Goal: Task Accomplishment & Management: Complete application form

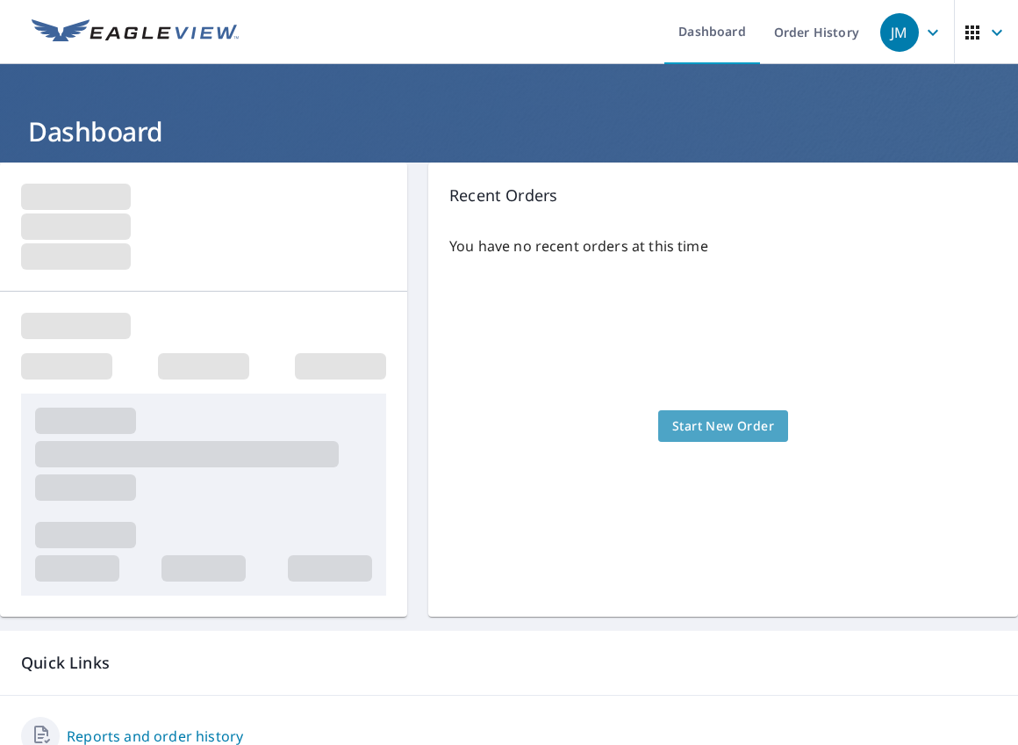
click at [700, 427] on span "Start New Order" at bounding box center [724, 426] width 102 height 22
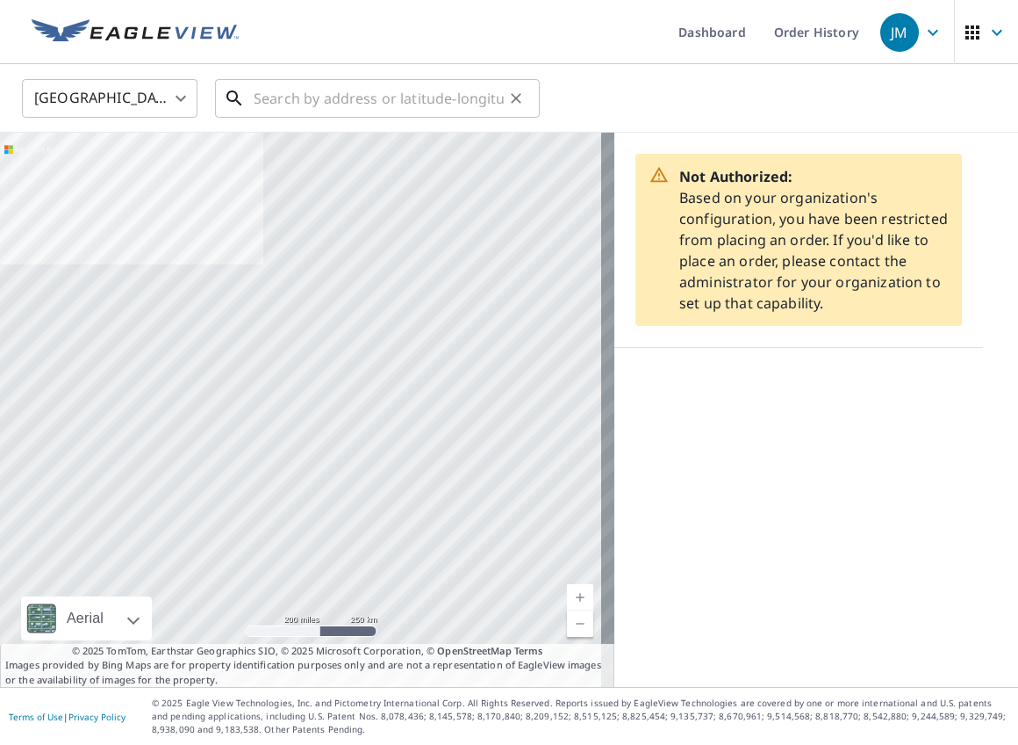
click at [257, 97] on input "text" at bounding box center [379, 98] width 250 height 49
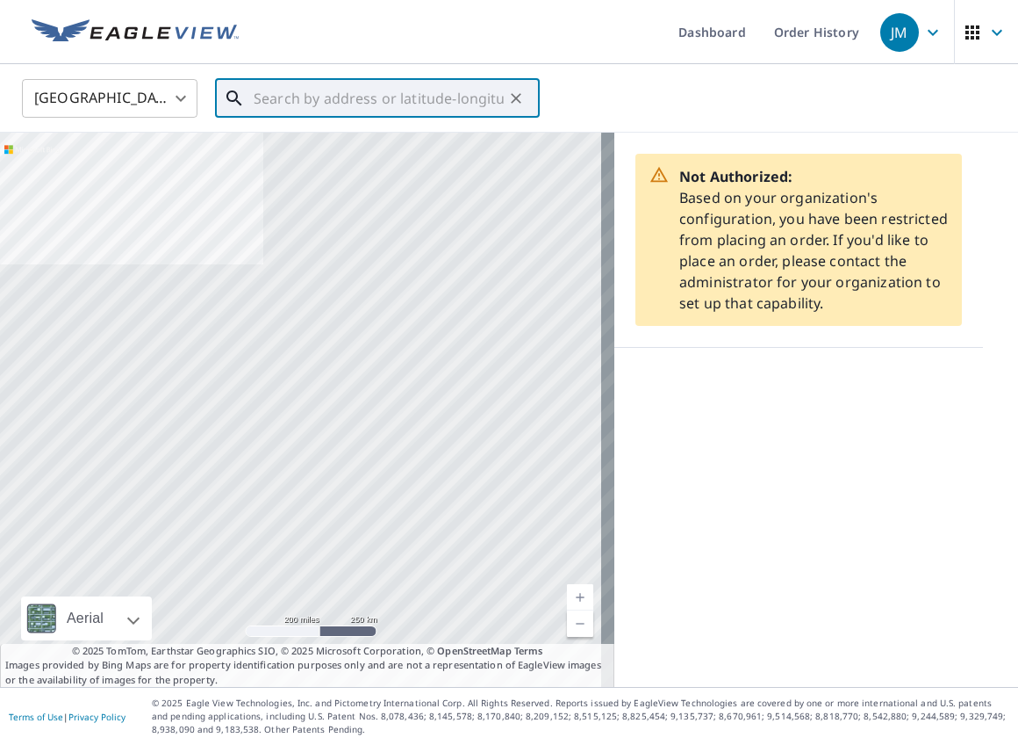
paste input "34031 CALLE LA PRIMAVERA"
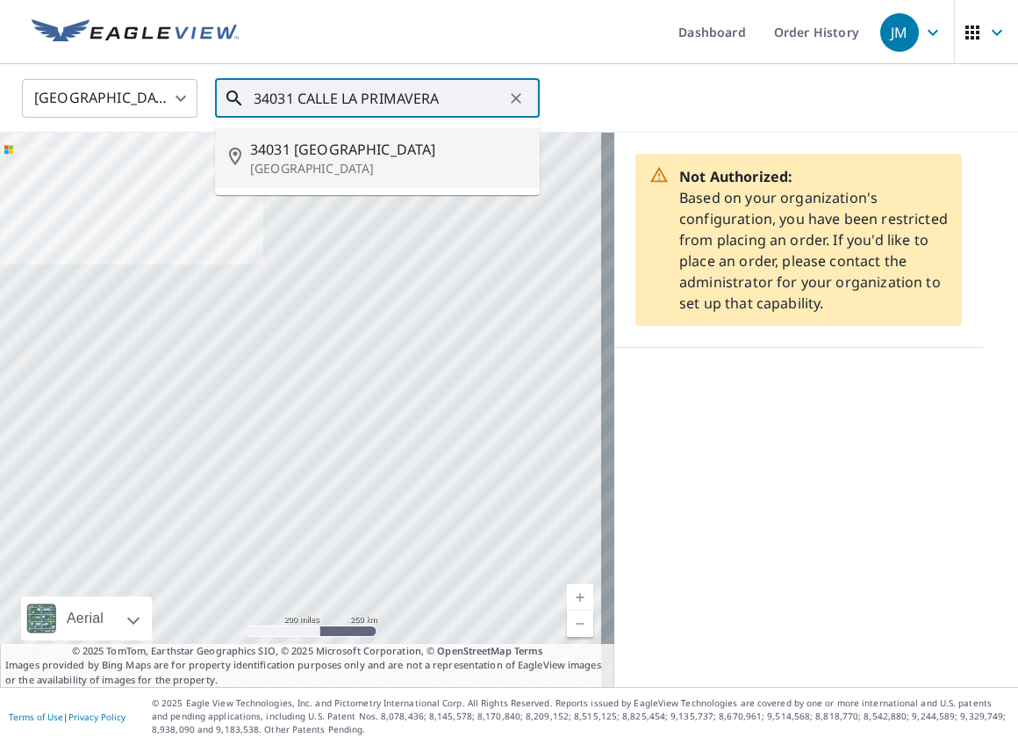
click at [333, 162] on p "[GEOGRAPHIC_DATA]" at bounding box center [388, 169] width 276 height 18
type input "[STREET_ADDRESS]"
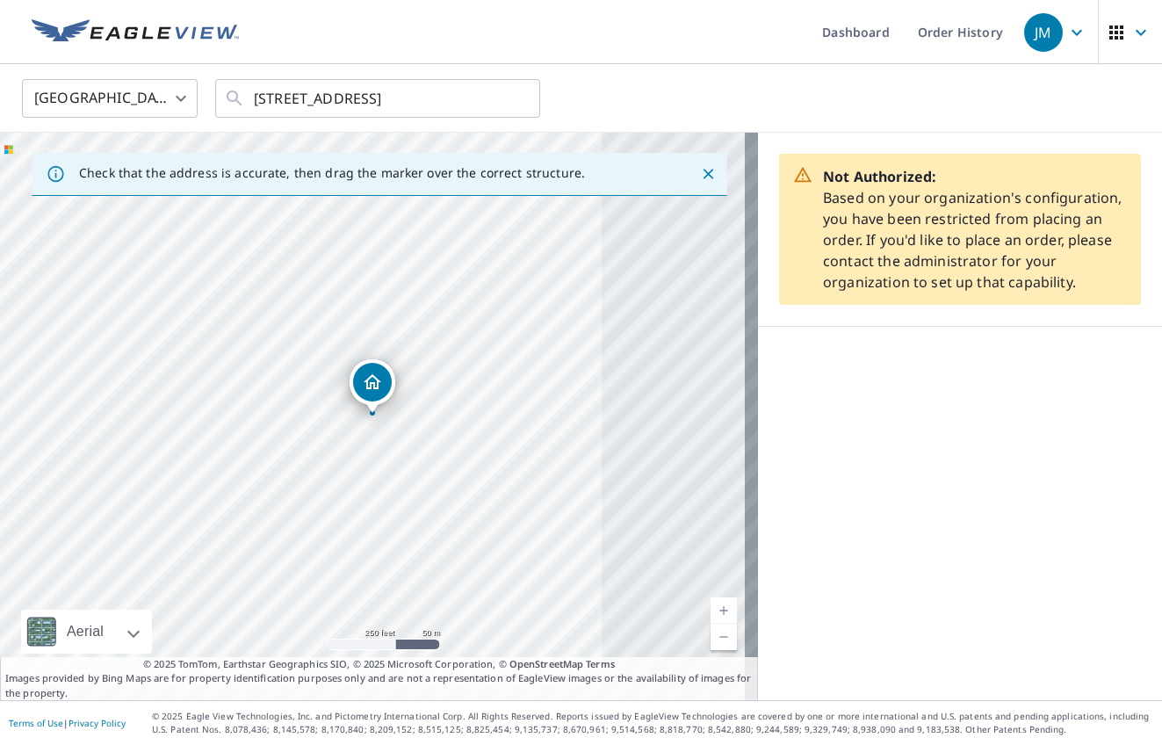
click at [699, 169] on icon "Close" at bounding box center [708, 174] width 18 height 18
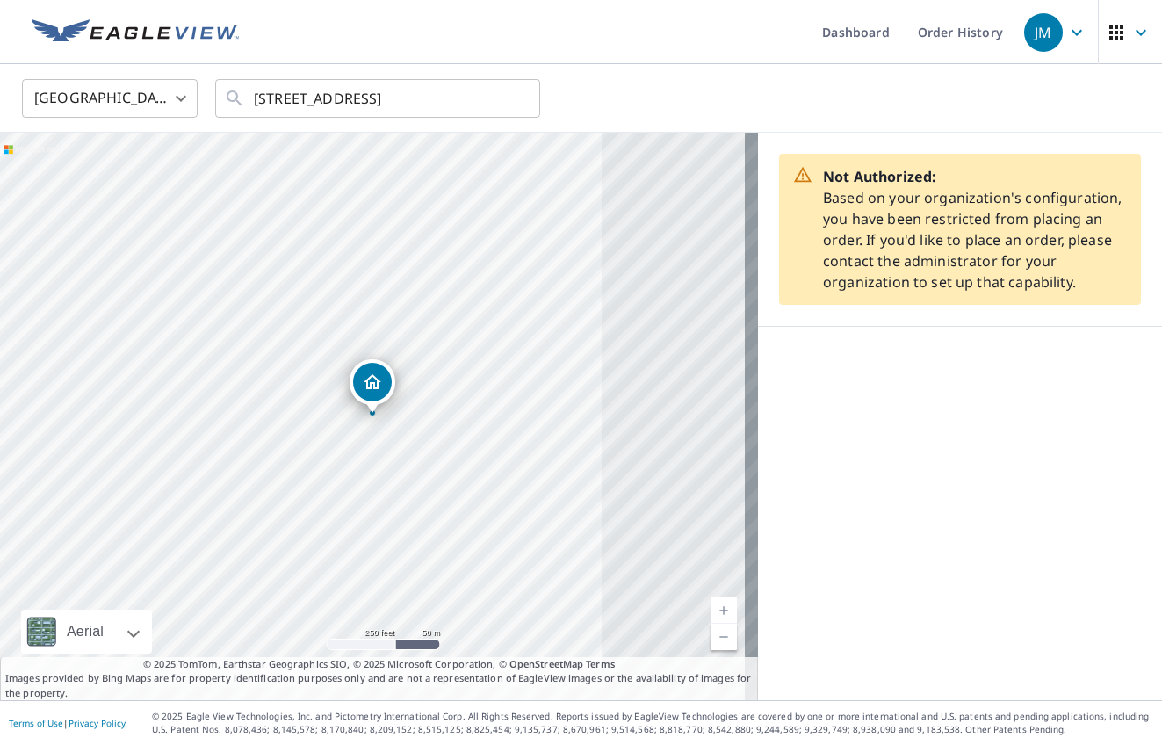
click at [710, 603] on link "Current Level 17, Zoom In" at bounding box center [723, 610] width 26 height 26
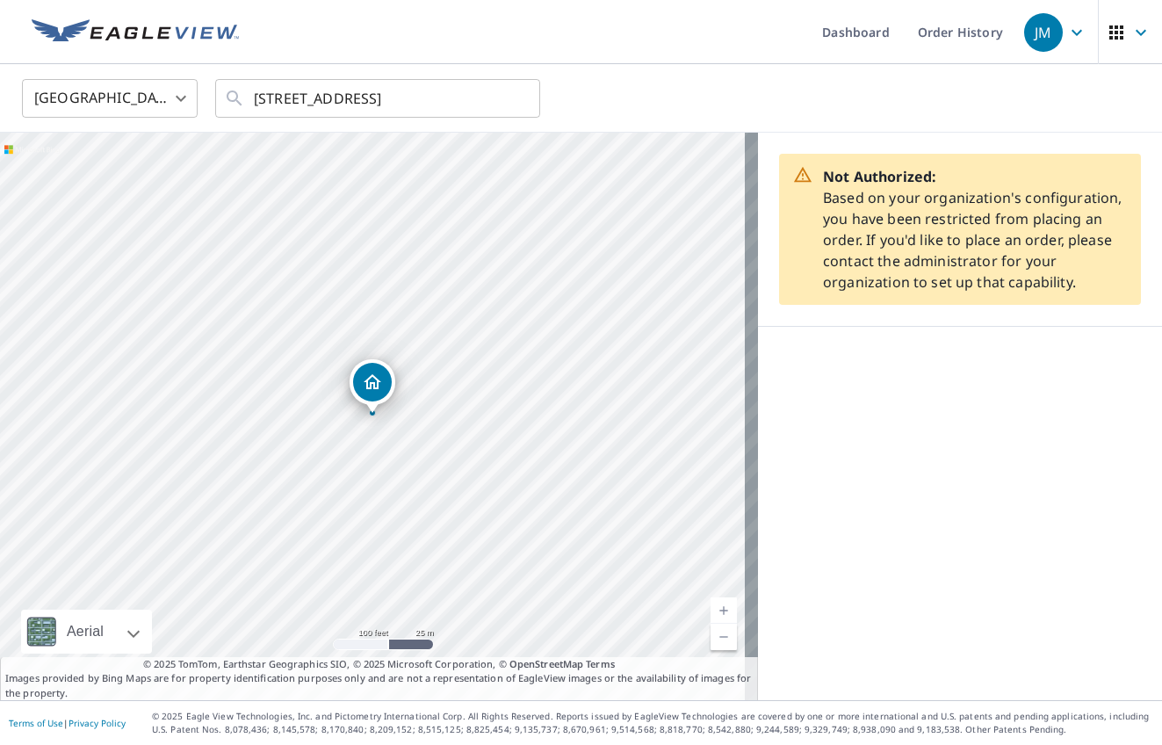
click at [710, 603] on link "Current Level 18, Zoom In" at bounding box center [723, 610] width 26 height 26
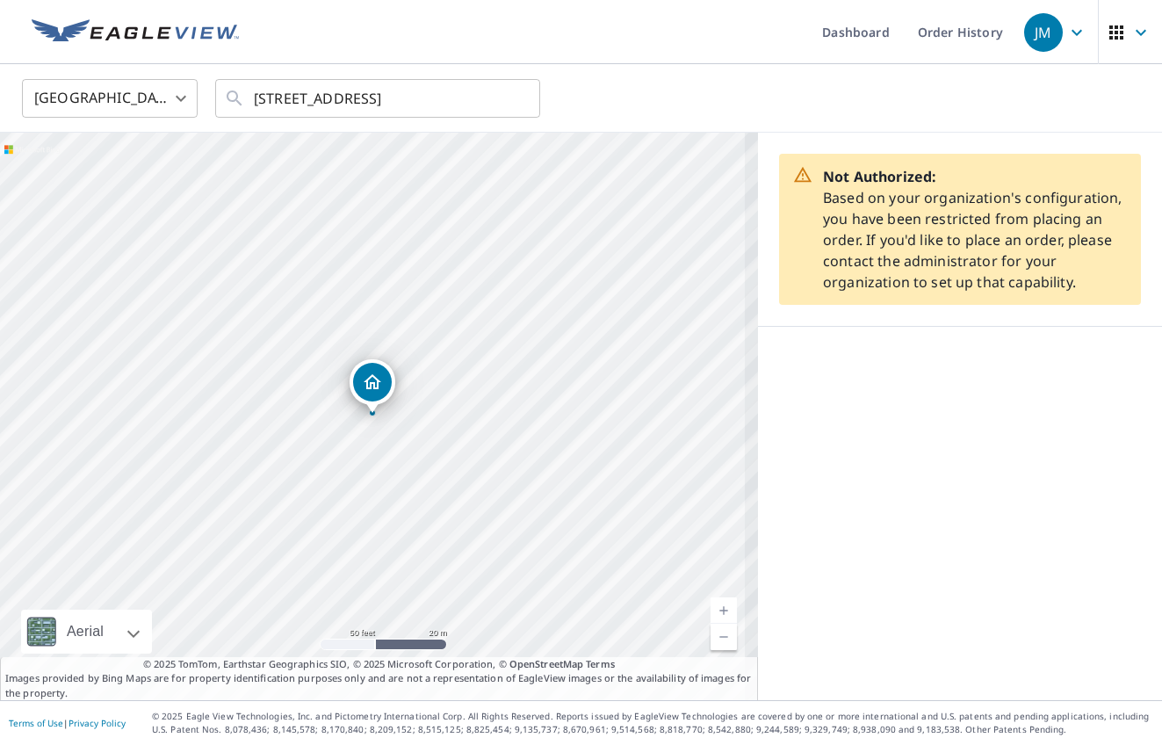
click at [710, 603] on link "Current Level 19, Zoom In" at bounding box center [723, 610] width 26 height 26
click at [710, 603] on link "Current Level 20, Zoom In Disabled" at bounding box center [723, 610] width 26 height 26
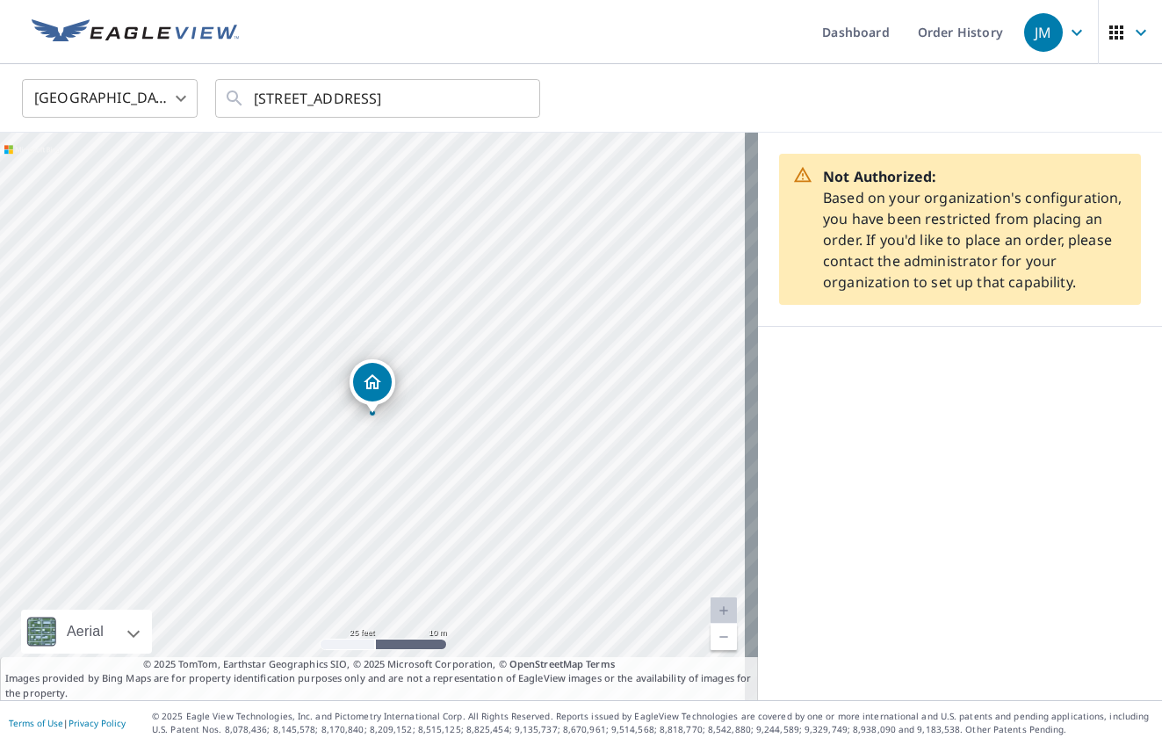
click at [710, 603] on link "Current Level 20, Zoom In Disabled" at bounding box center [723, 610] width 26 height 26
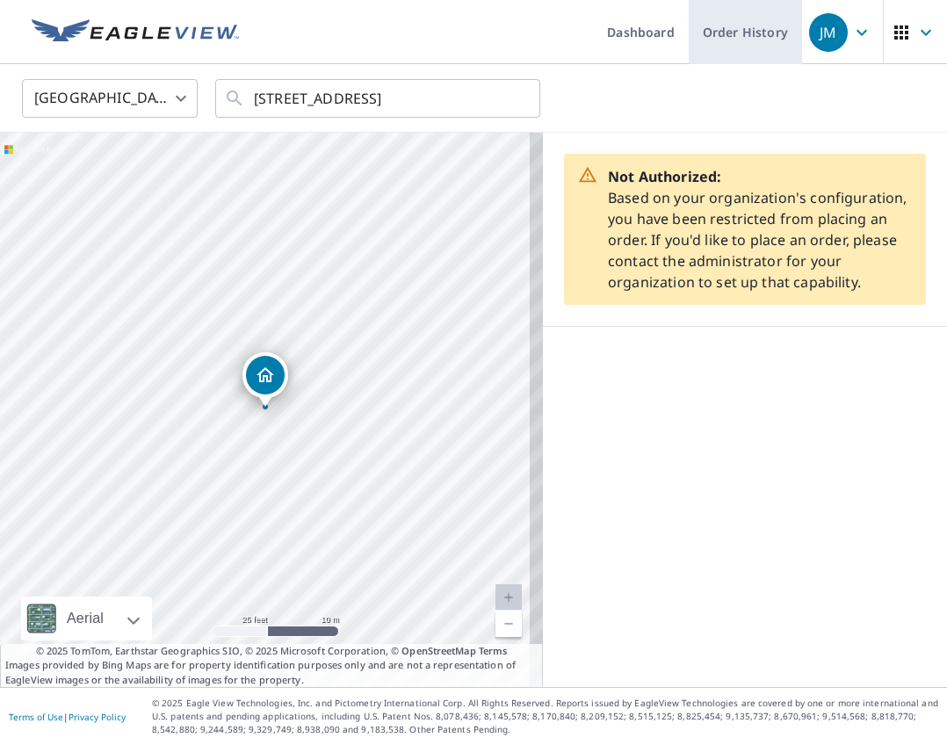
click at [728, 29] on link "Order History" at bounding box center [744, 32] width 113 height 64
